Goal: Check status

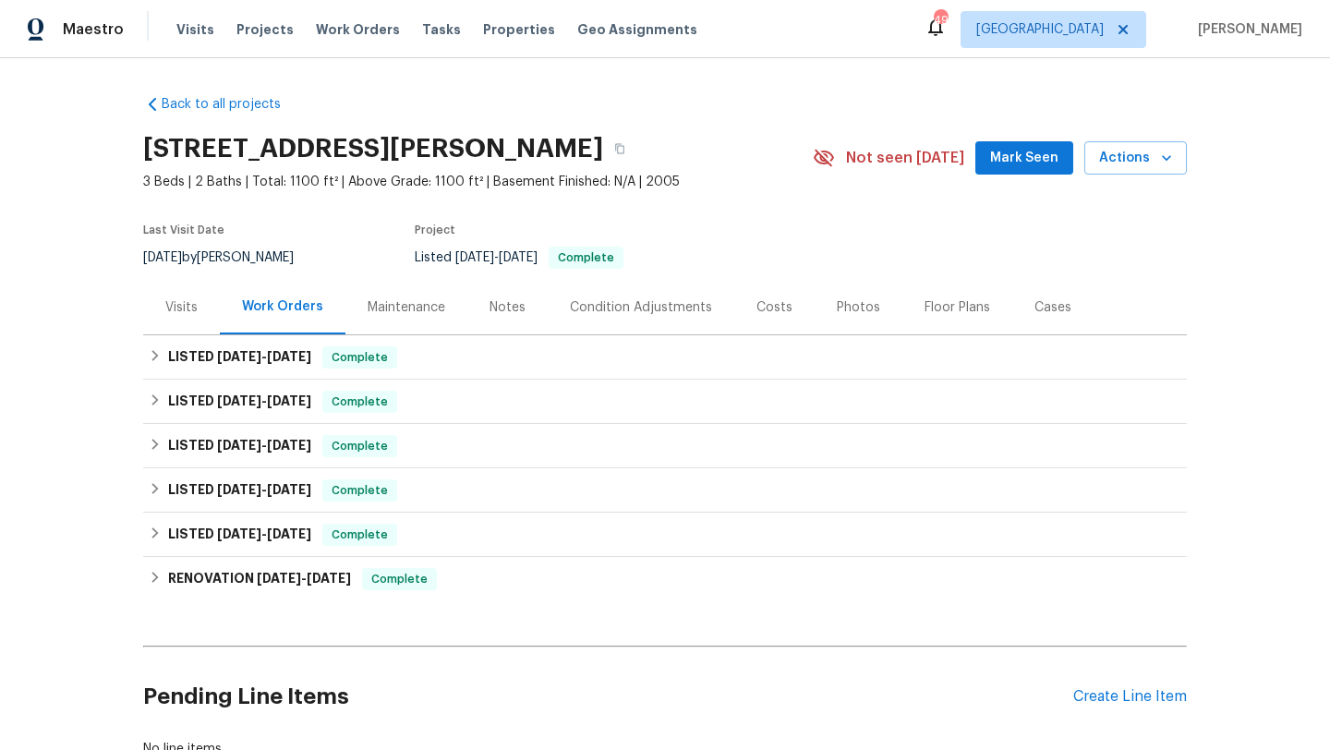
scroll to position [134, 0]
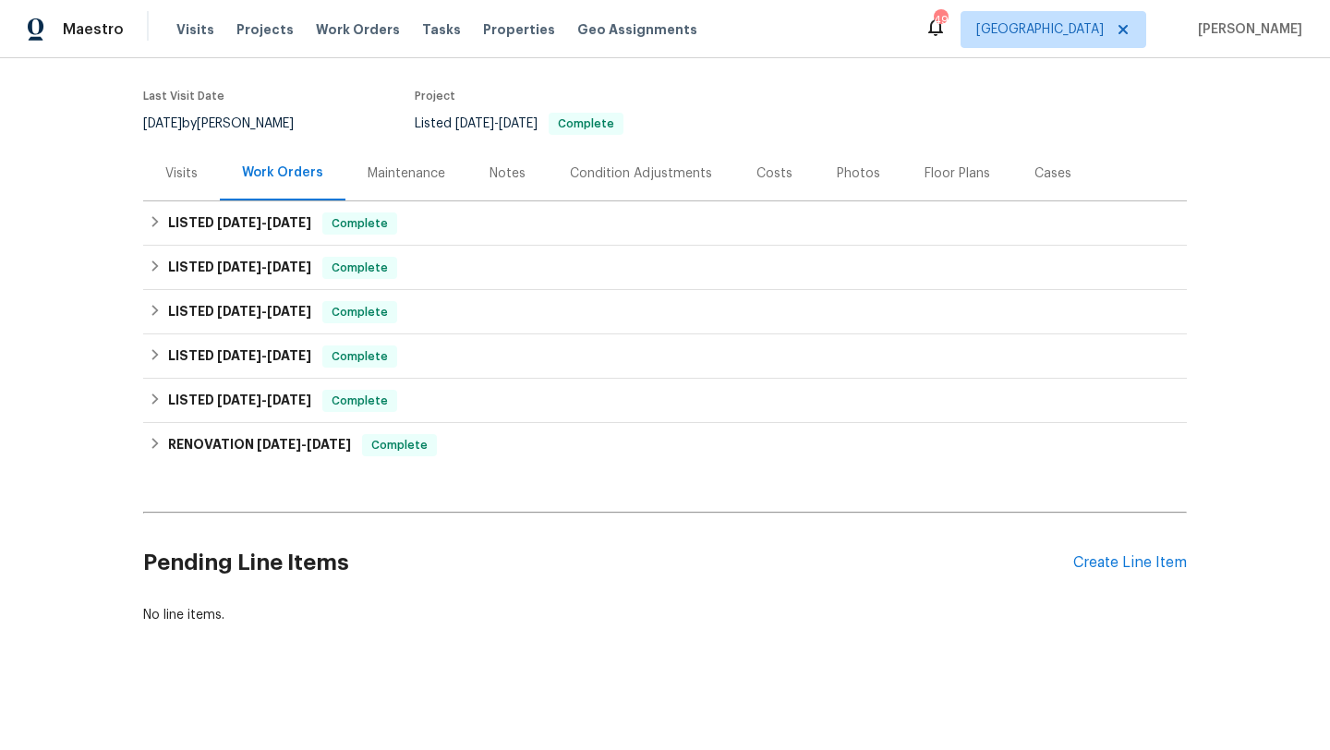
click at [424, 174] on div "Maintenance" at bounding box center [407, 173] width 78 height 18
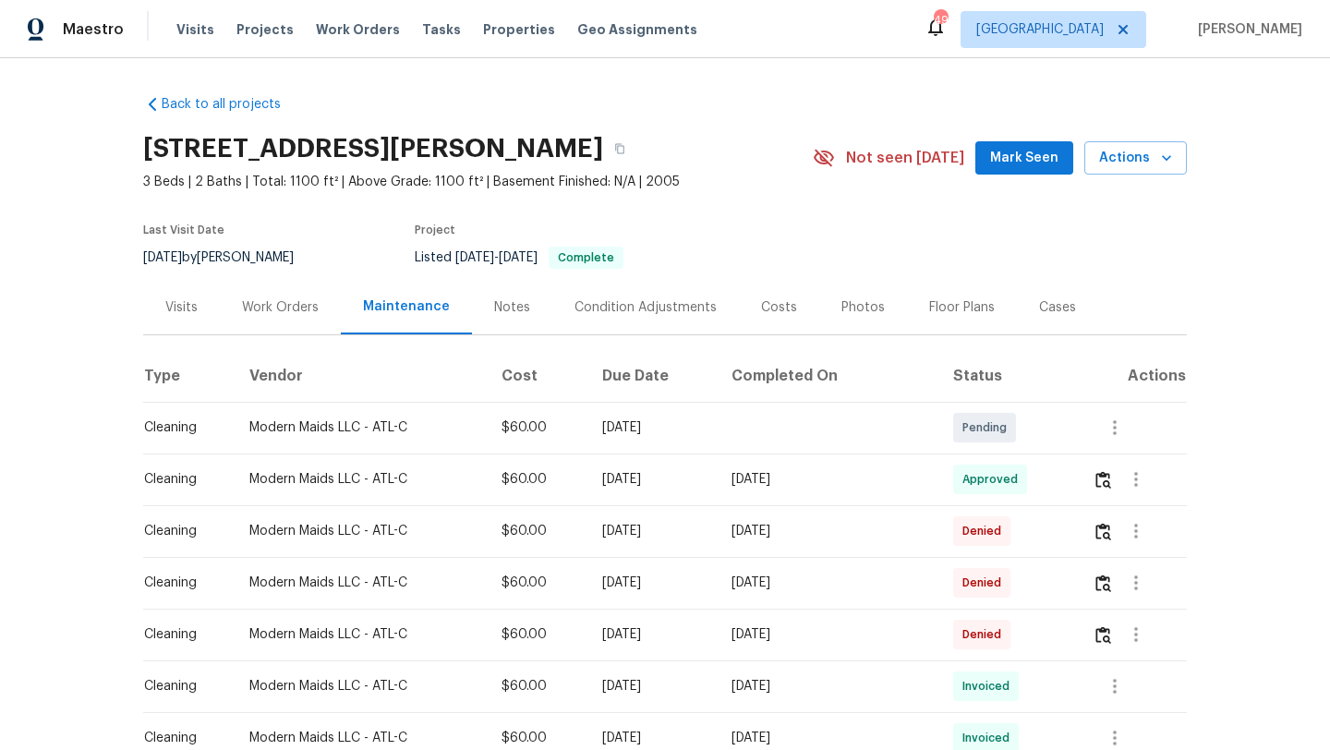
click at [179, 314] on div "Visits" at bounding box center [181, 307] width 32 height 18
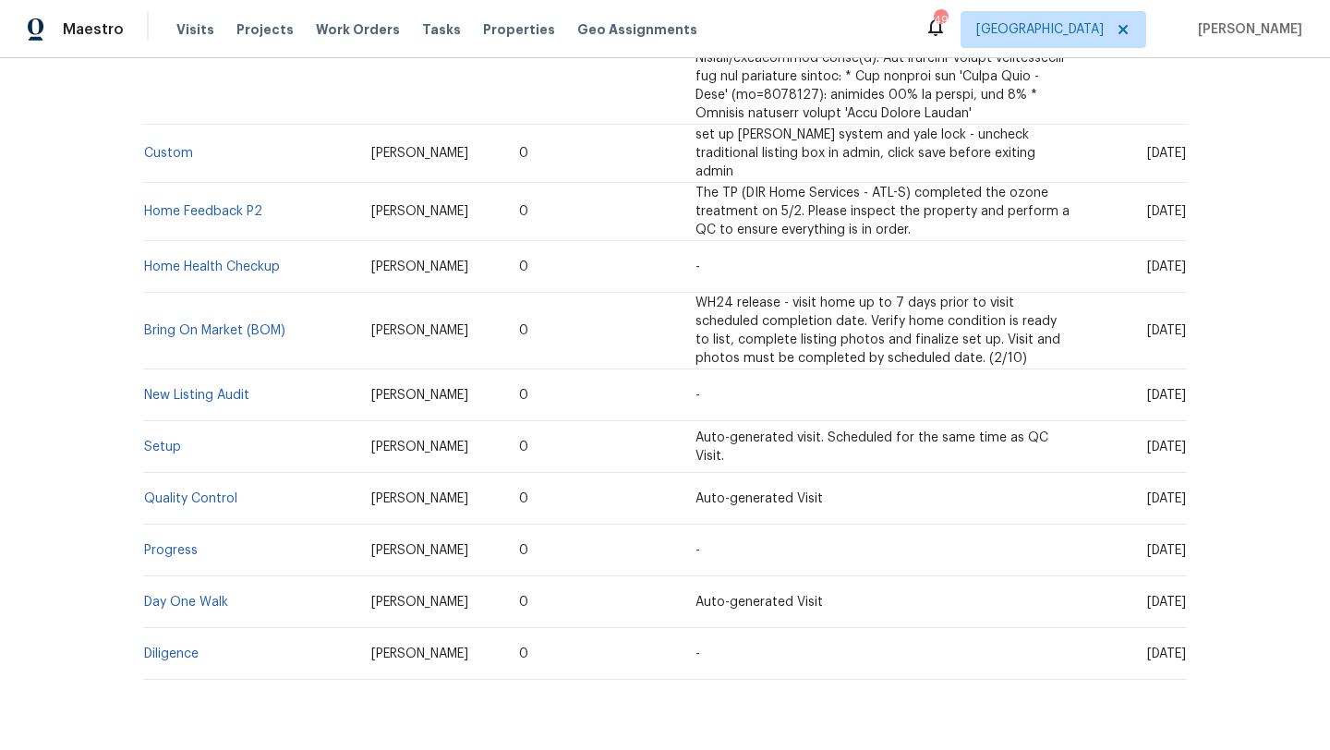
scroll to position [1688, 0]
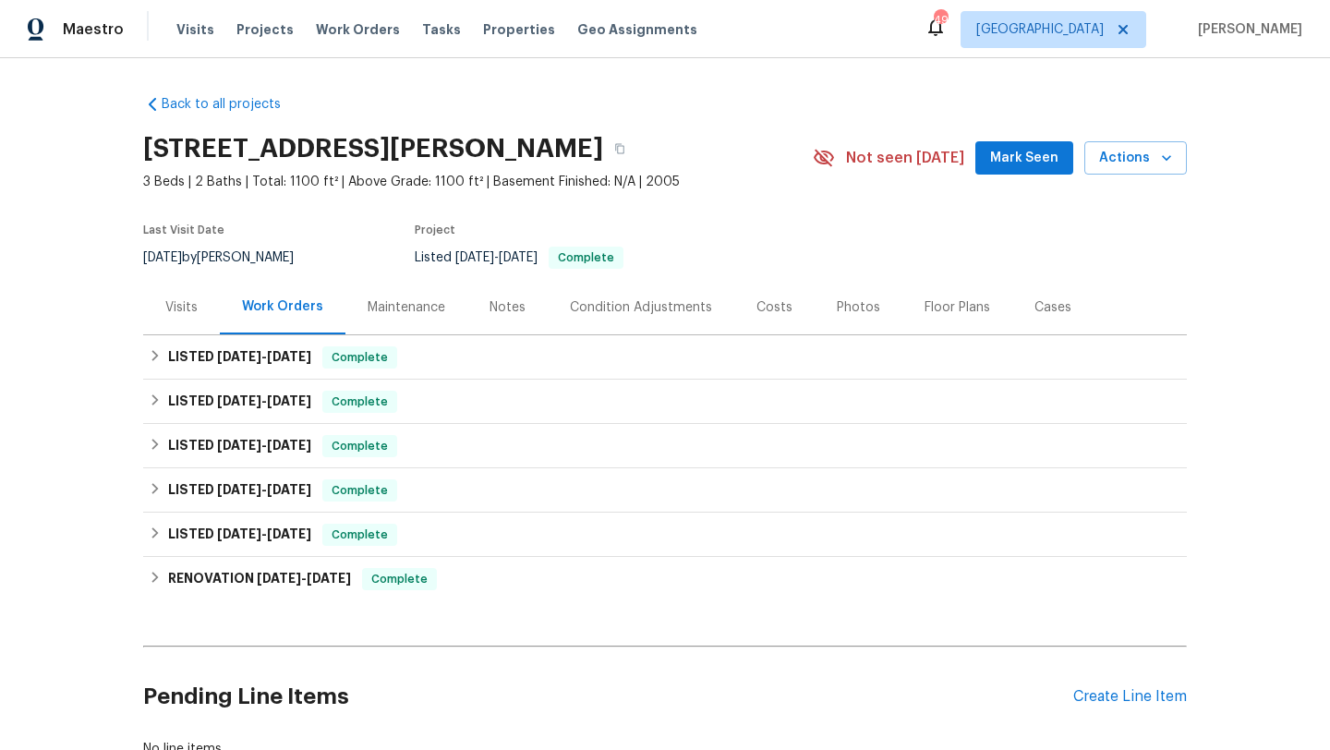
click at [405, 306] on div "Maintenance" at bounding box center [407, 307] width 78 height 18
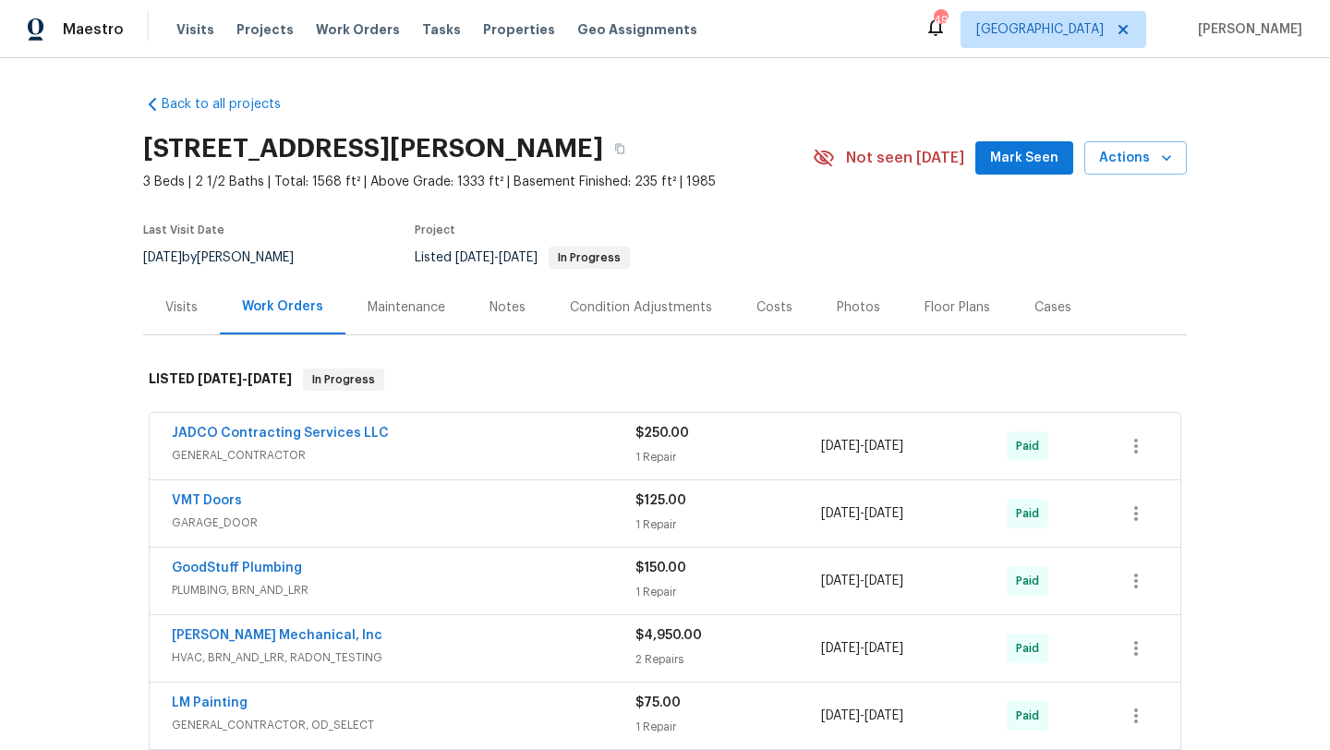
click at [433, 311] on div "Maintenance" at bounding box center [407, 307] width 78 height 18
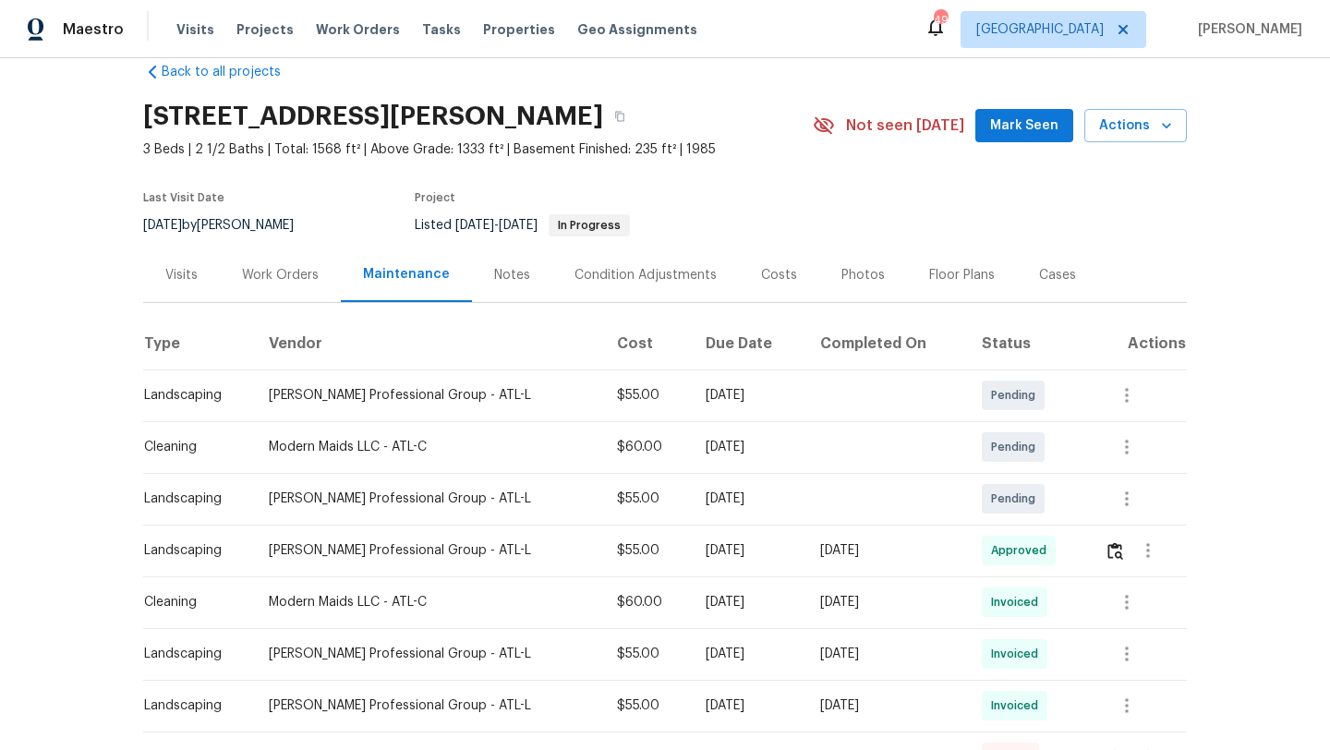
scroll to position [37, 0]
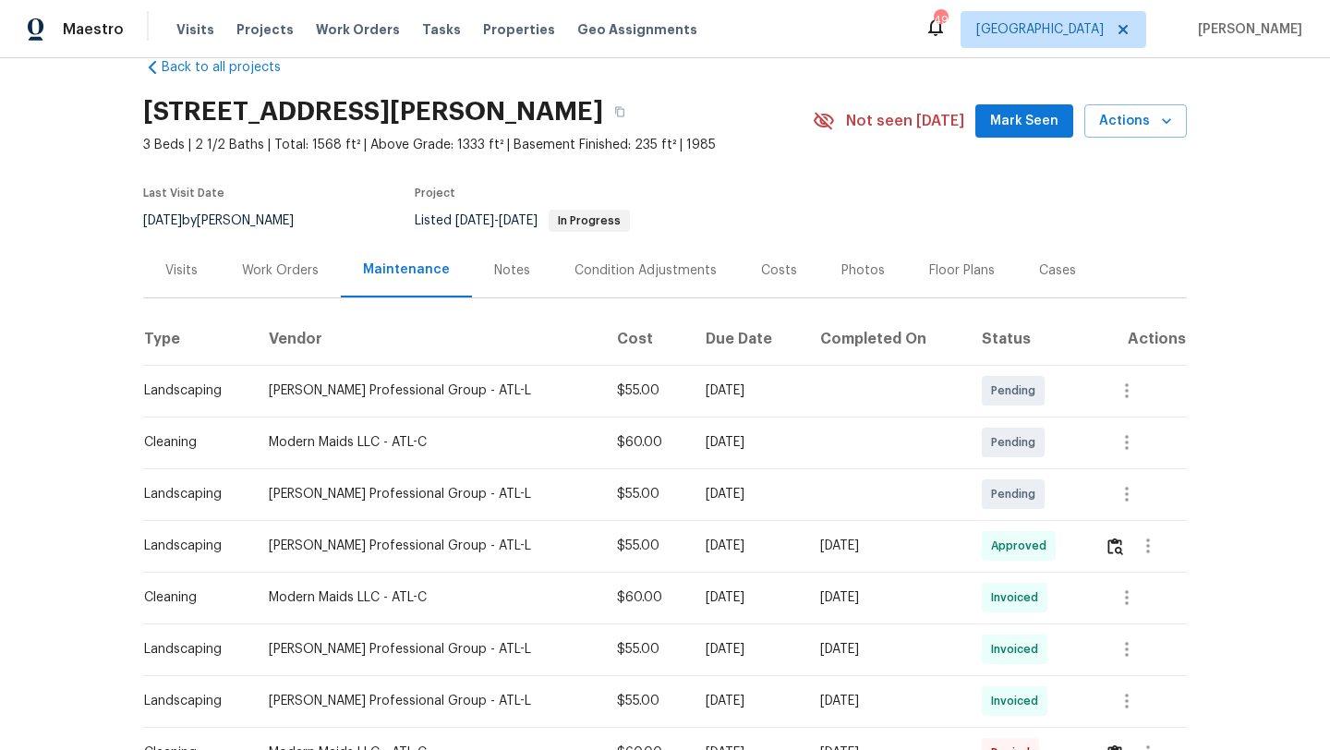
drag, startPoint x: 502, startPoint y: 447, endPoint x: 710, endPoint y: 448, distance: 207.8
click at [714, 451] on tr "Cleaning Modern Maids LLC - ATL-C $60.00 [DATE] Pending" at bounding box center [665, 443] width 1044 height 52
click at [710, 448] on div "[DATE]" at bounding box center [748, 442] width 85 height 18
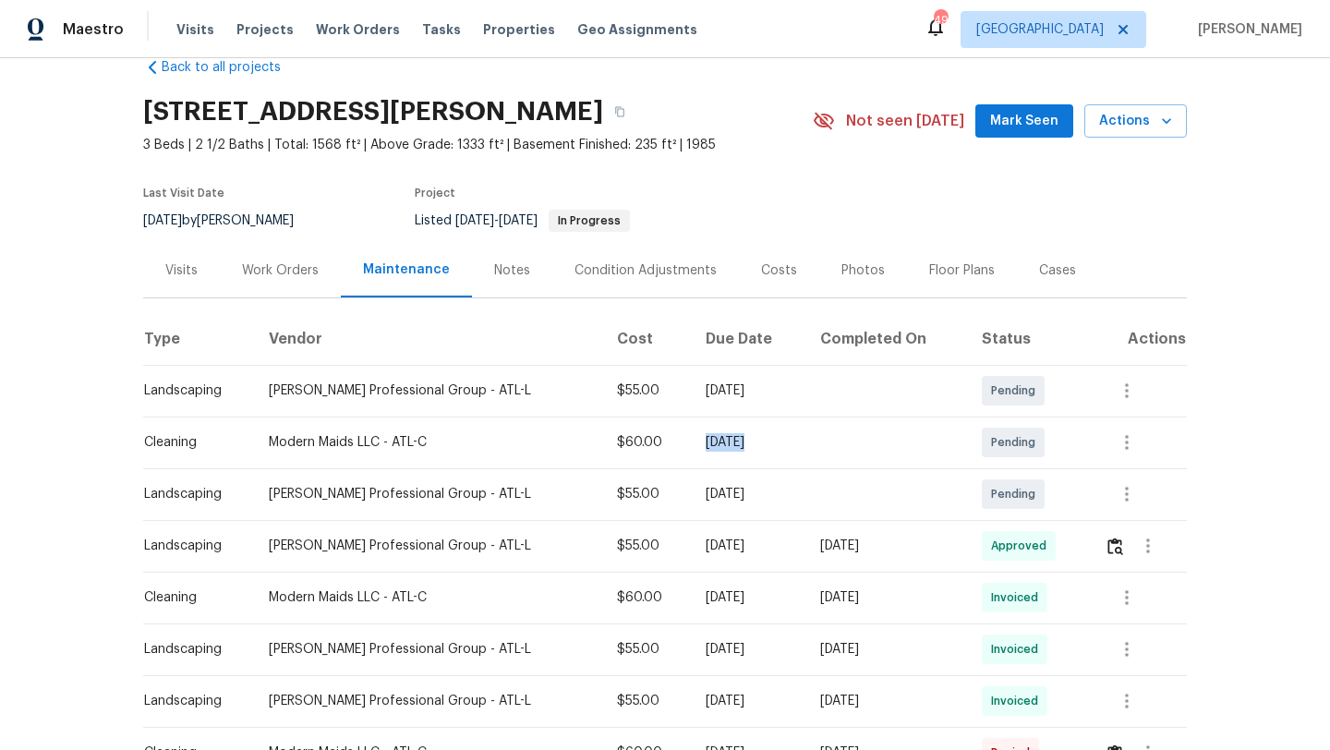
click at [710, 448] on div "[DATE]" at bounding box center [748, 442] width 85 height 18
click at [435, 429] on td "Modern Maids LLC - ATL-C" at bounding box center [427, 443] width 347 height 52
click at [435, 433] on div "Modern Maids LLC - ATL-C" at bounding box center [428, 442] width 318 height 18
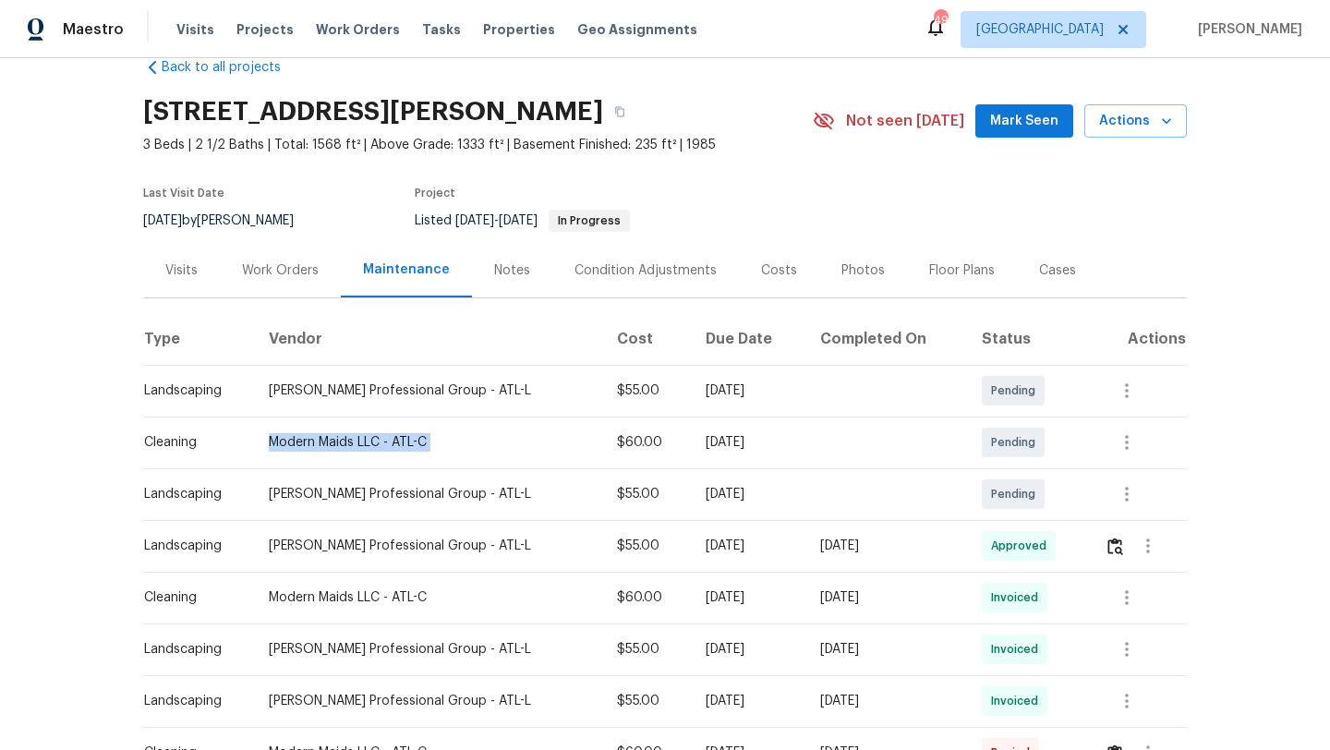
click at [435, 433] on div "Modern Maids LLC - ATL-C" at bounding box center [428, 442] width 318 height 18
click at [835, 53] on div "Maestro Visits Projects Work Orders Tasks Properties Geo Assignments 49 Dallas …" at bounding box center [665, 29] width 1330 height 58
